Goal: Find specific page/section: Find specific page/section

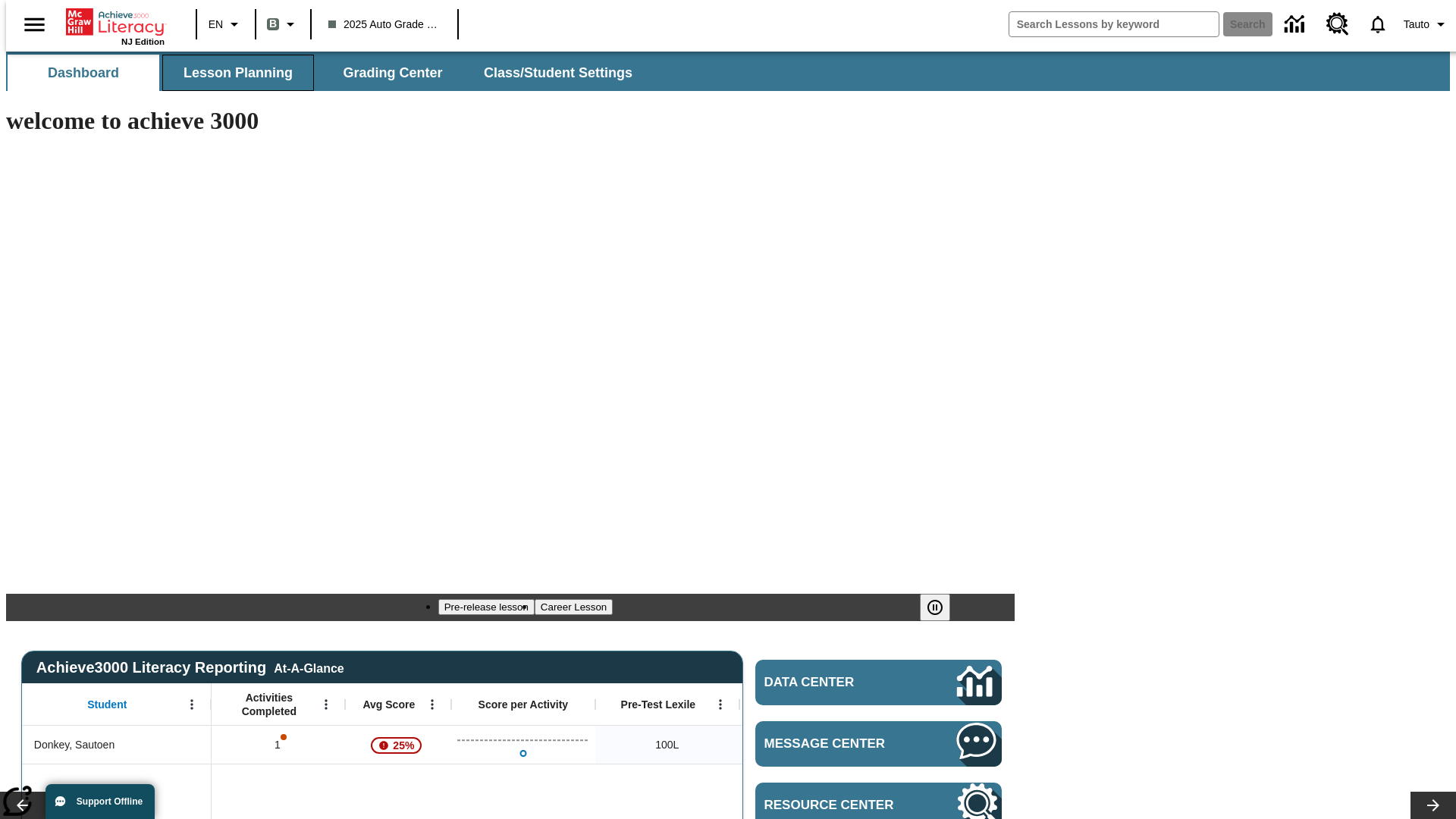
click at [232, 73] on span "Lesson Planning" at bounding box center [238, 74] width 109 height 18
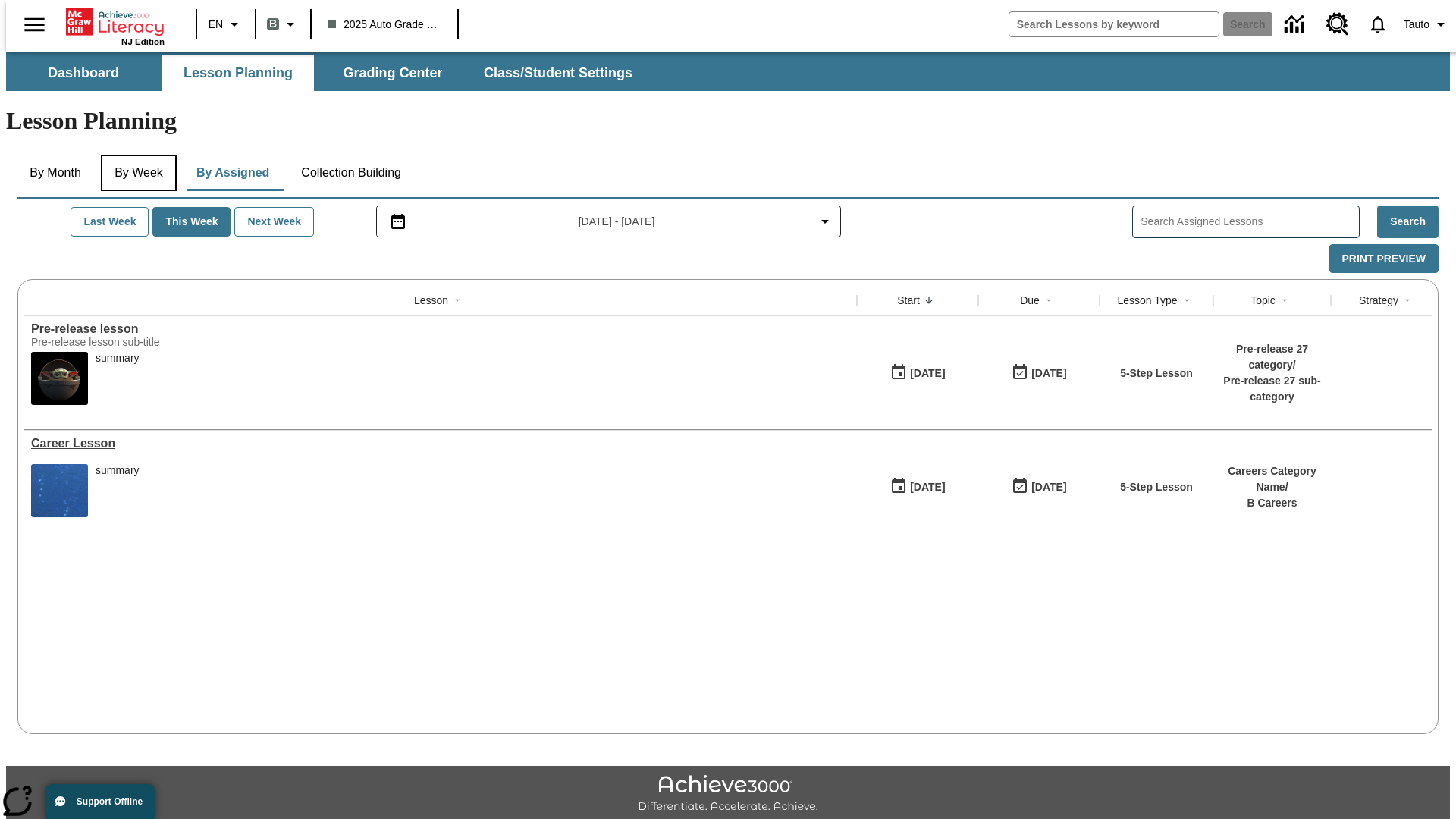
click at [135, 155] on button "By Week" at bounding box center [138, 173] width 76 height 36
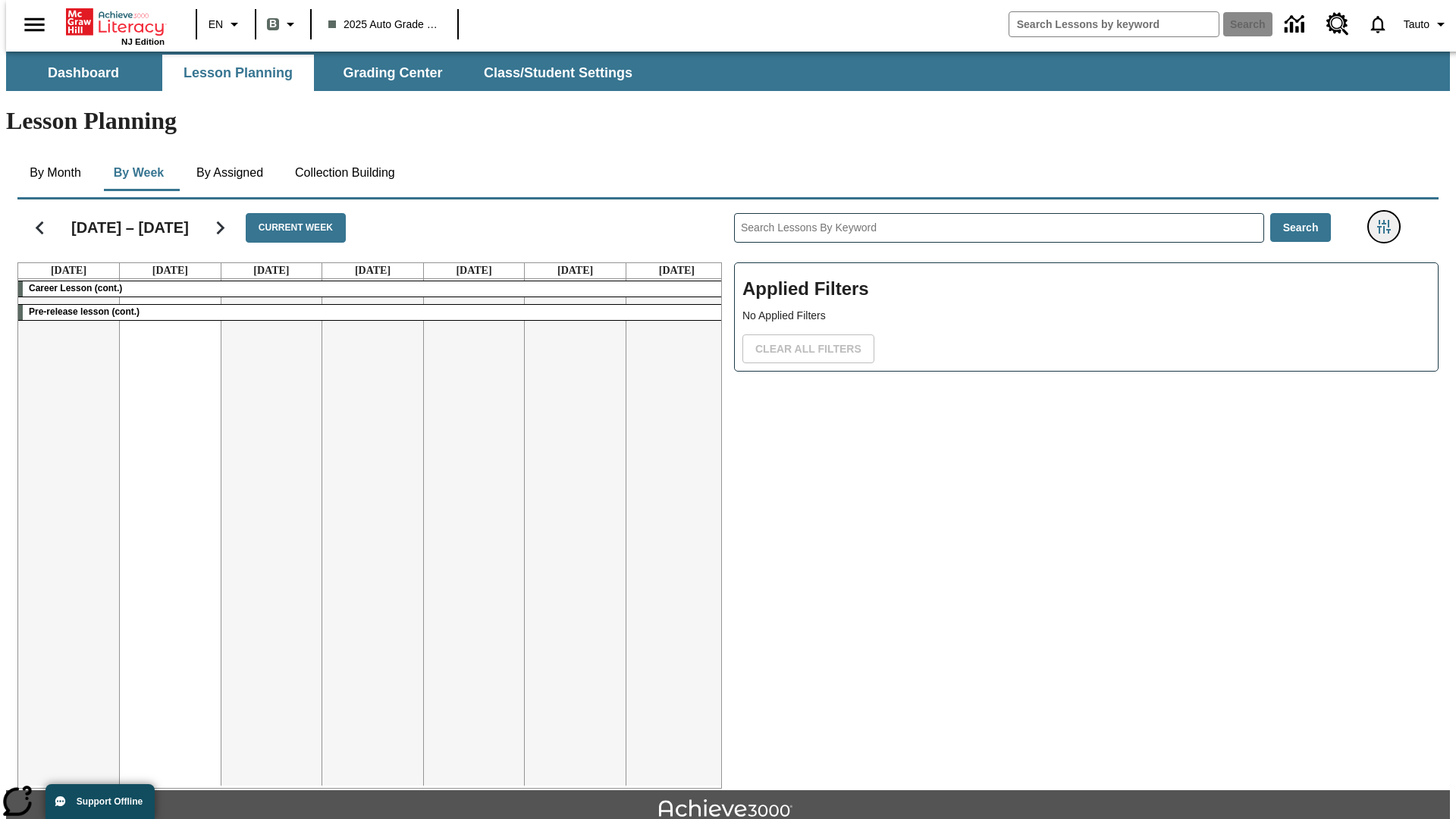
click at [1388, 220] on icon "Filters Side menu" at bounding box center [1383, 227] width 14 height 14
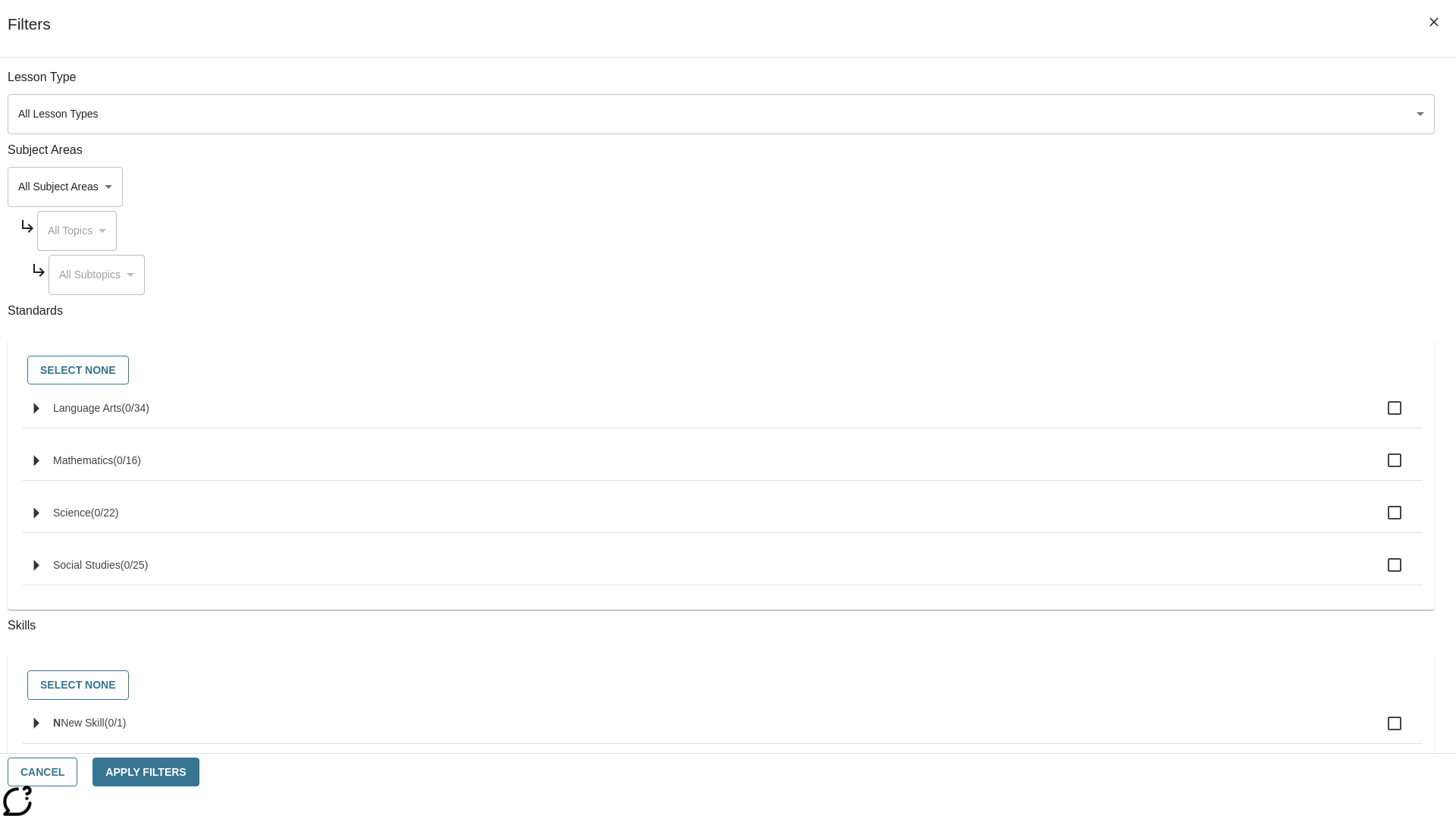
click at [1092, 114] on body "Skip to main content NJ Edition EN B 2025 Auto Grade 1 B Search 0 Tauto Dashboa…" at bounding box center [728, 470] width 1443 height 837
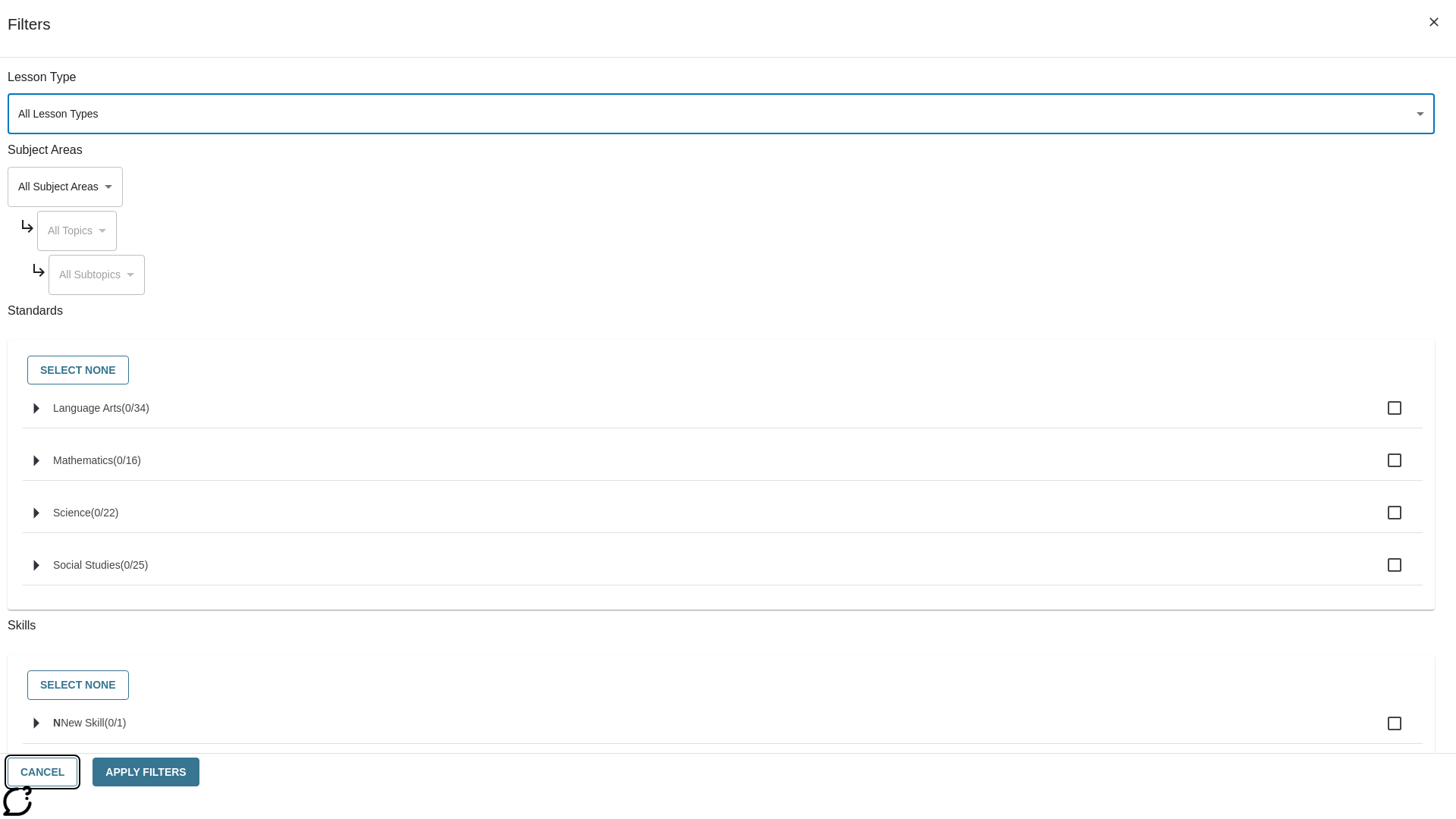
click at [78, 772] on button "Cancel" at bounding box center [42, 772] width 70 height 29
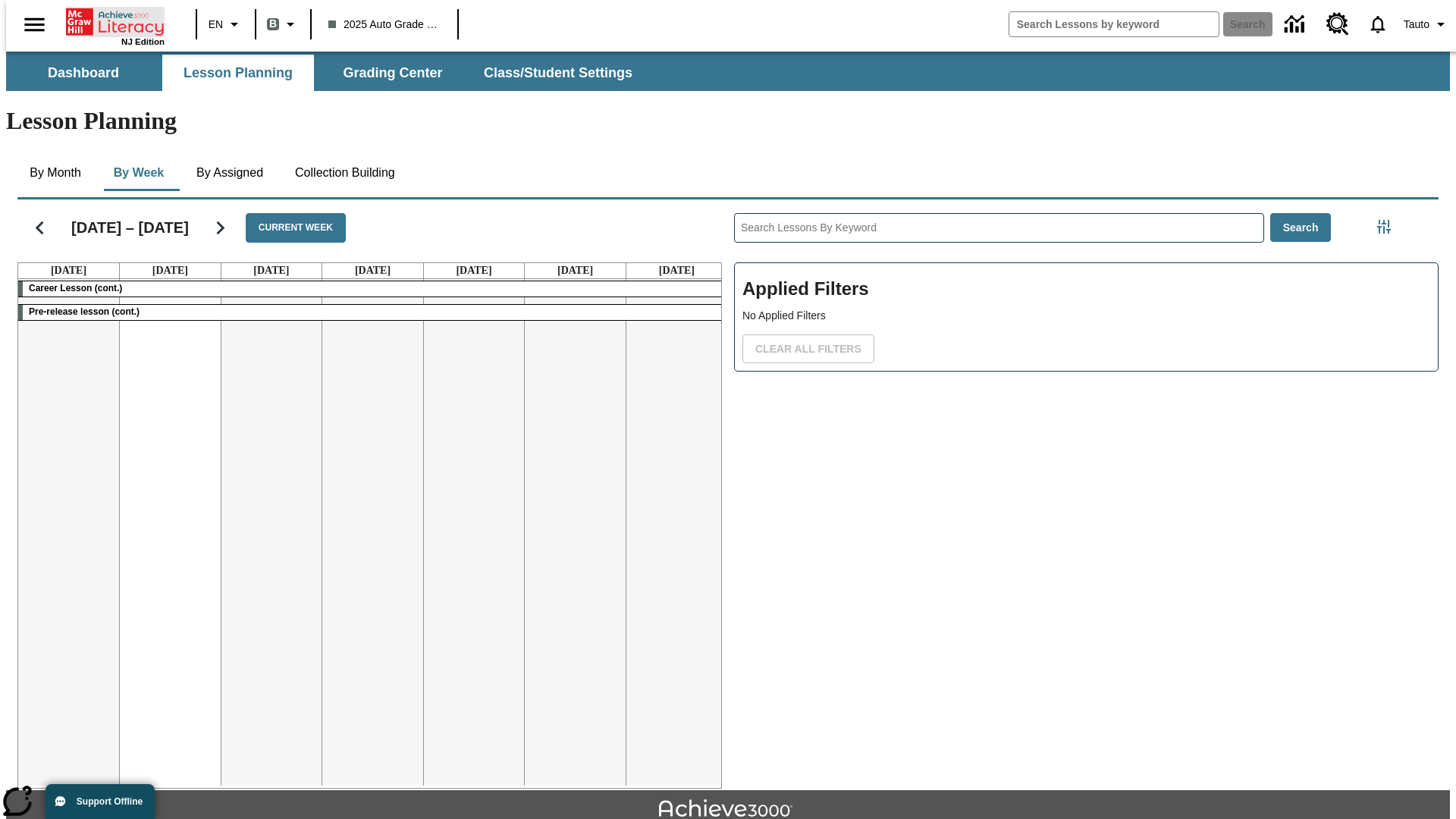
click at [109, 21] on icon "Home" at bounding box center [116, 22] width 101 height 30
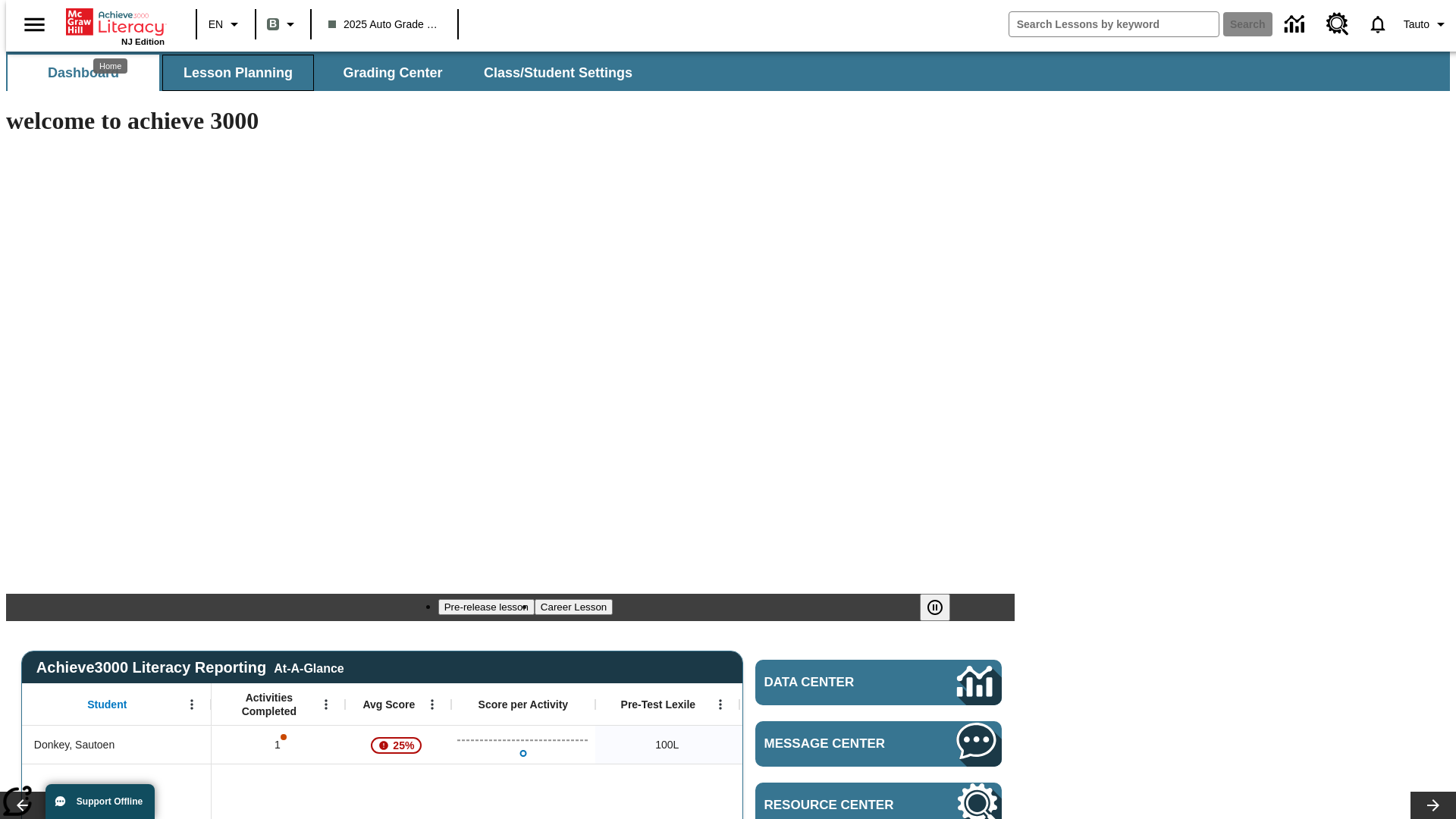
click at [232, 73] on span "Lesson Planning" at bounding box center [238, 74] width 109 height 18
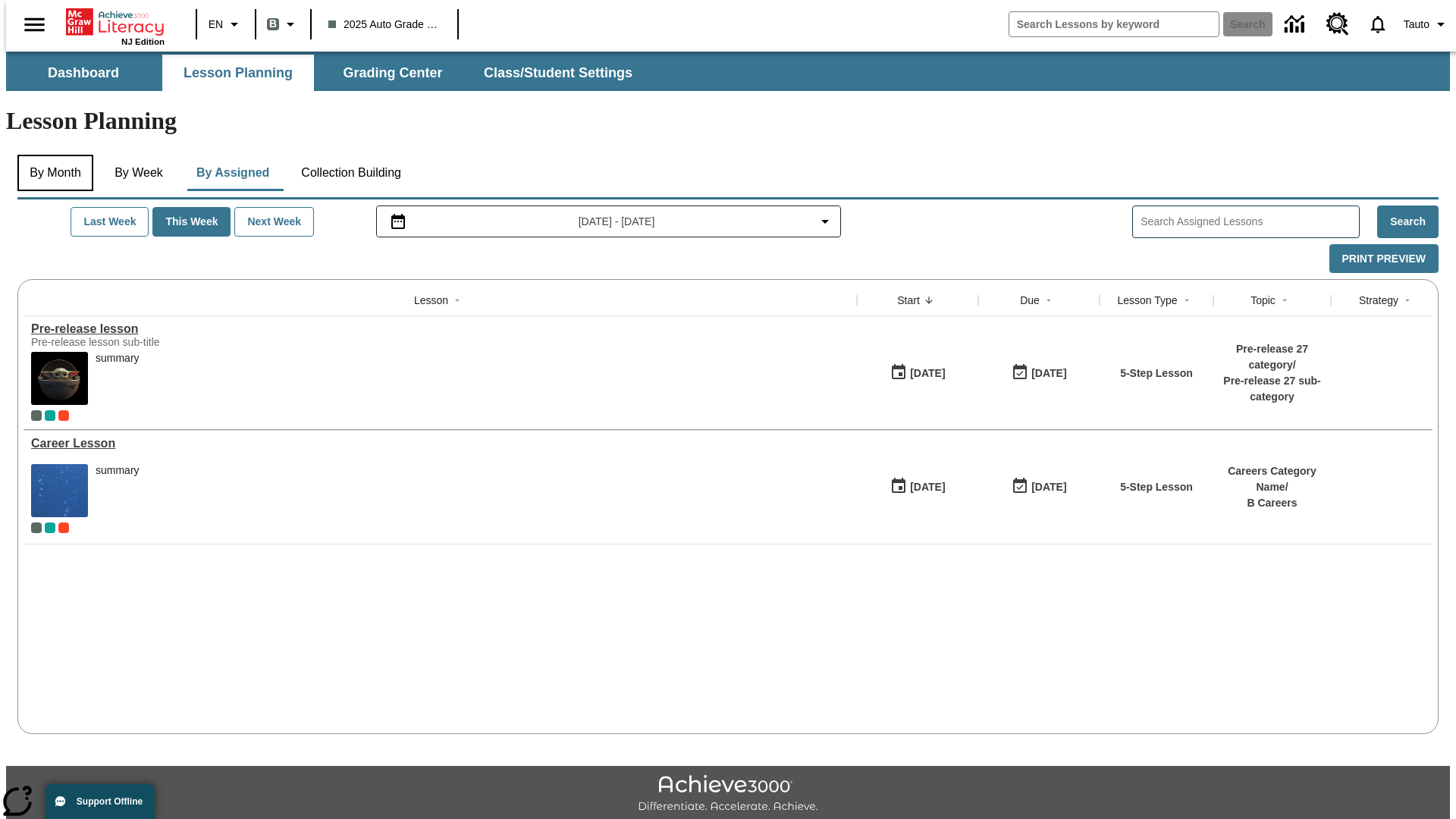
click at [51, 155] on button "By Month" at bounding box center [55, 173] width 76 height 36
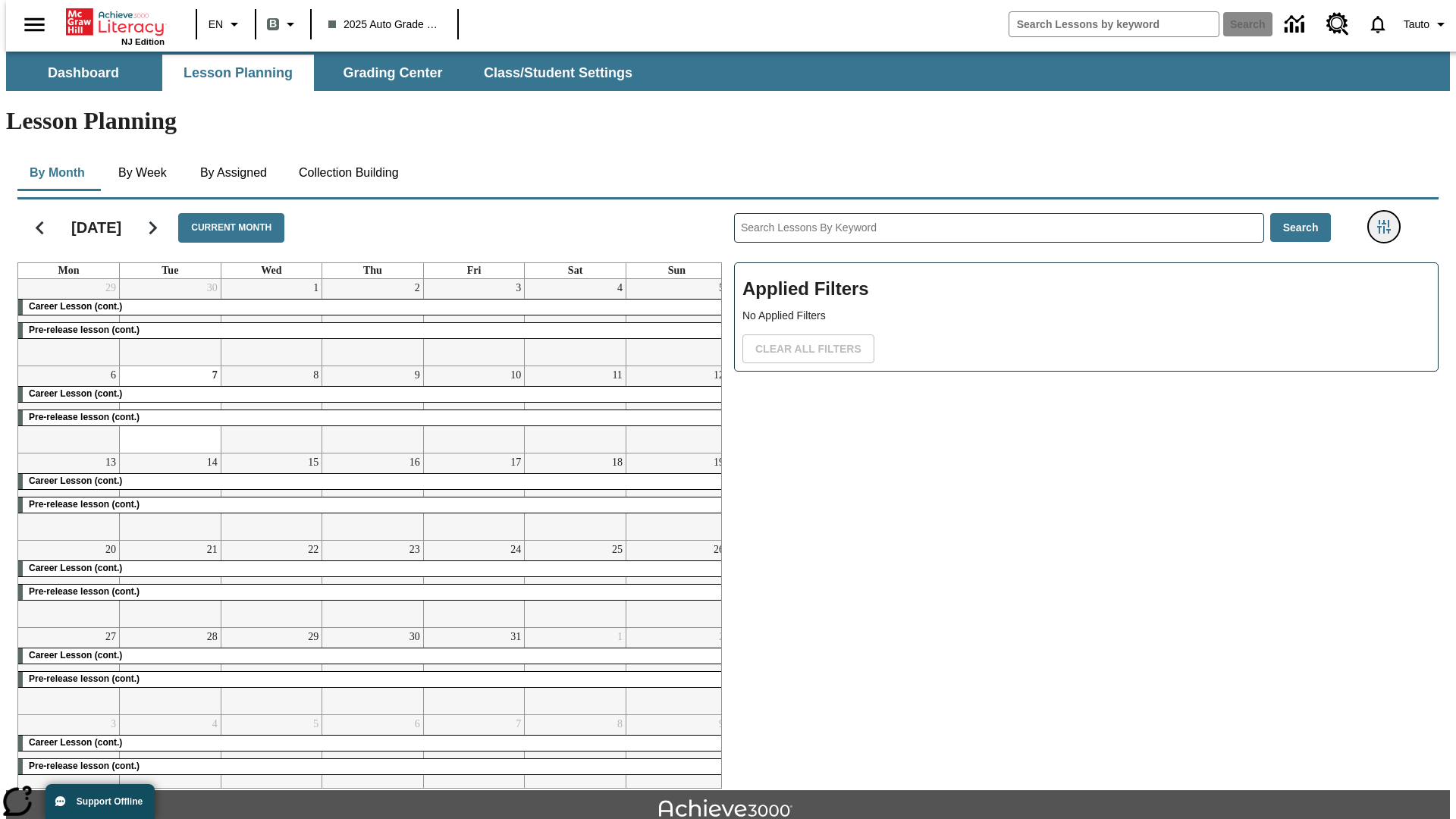
click at [1388, 220] on icon "Filters Side menu" at bounding box center [1383, 227] width 14 height 14
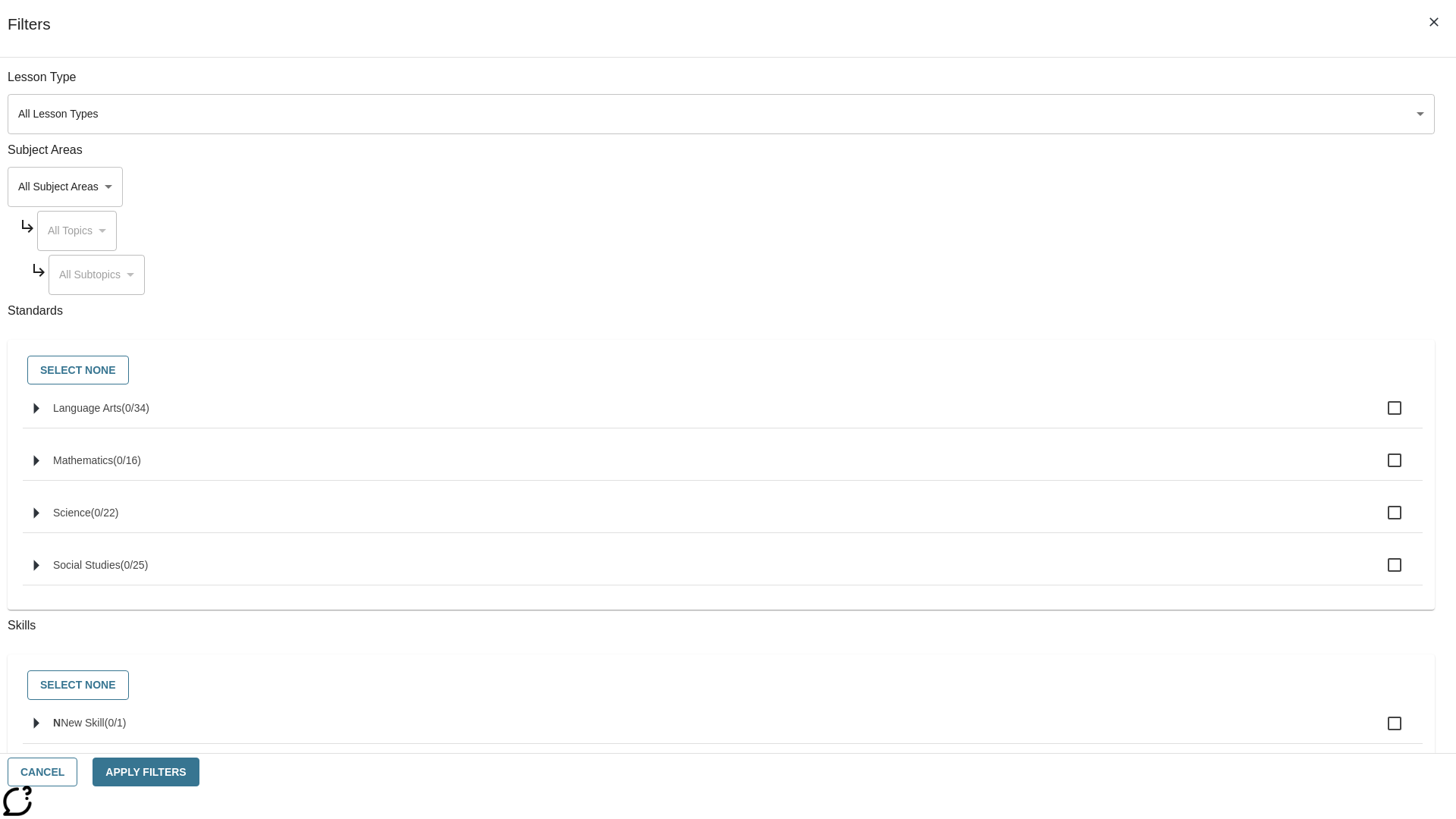
click at [1092, 114] on body "Skip to main content NJ Edition EN B 2025 Auto Grade 1 B Search 0 Tauto Dashboa…" at bounding box center [728, 470] width 1443 height 837
